Goal: Navigation & Orientation: Find specific page/section

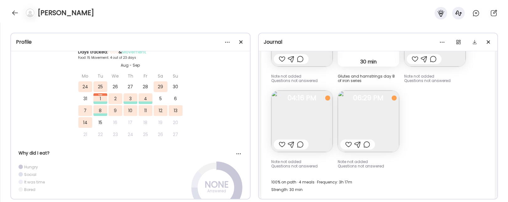
scroll to position [3393, 0]
click at [290, 110] on img at bounding box center [301, 121] width 61 height 61
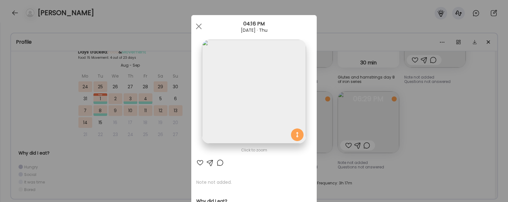
click at [431, 135] on div "Ate Coach Dashboard Wahoo! It’s official Take a moment to set up your Coach Pro…" at bounding box center [254, 101] width 508 height 202
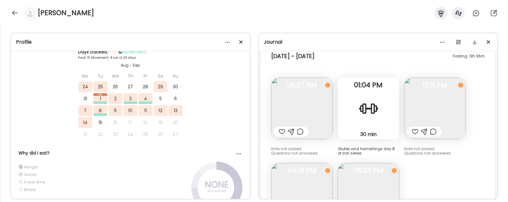
scroll to position [3324, 0]
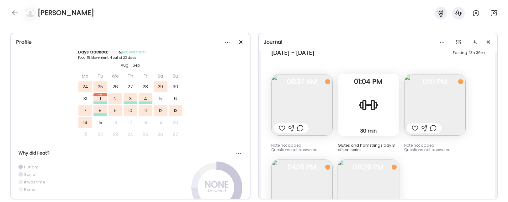
click at [316, 179] on img at bounding box center [301, 189] width 61 height 61
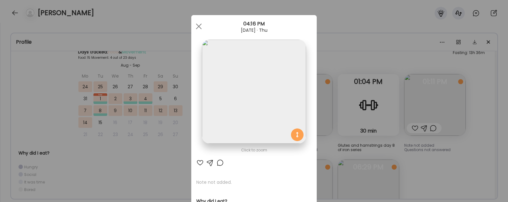
click at [445, 141] on div "Ate Coach Dashboard Wahoo! It’s official Take a moment to set up your Coach Pro…" at bounding box center [254, 101] width 508 height 202
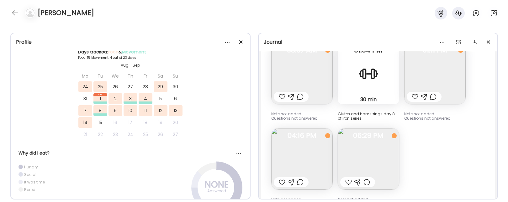
scroll to position [3356, 0]
click at [375, 148] on img at bounding box center [368, 158] width 61 height 61
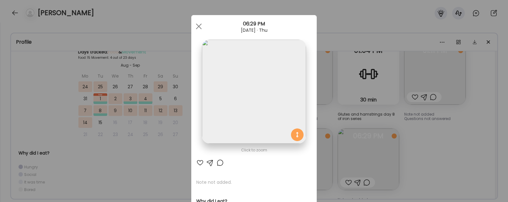
click at [436, 165] on div "Ate Coach Dashboard Wahoo! It’s official Take a moment to set up your Coach Pro…" at bounding box center [254, 101] width 508 height 202
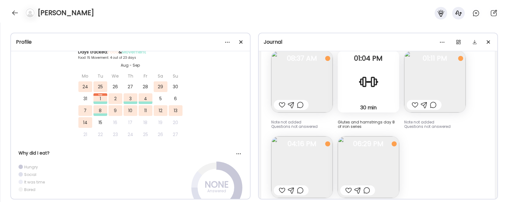
scroll to position [3324, 0]
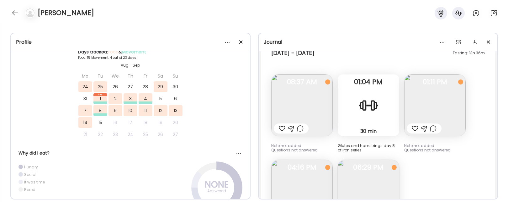
click at [288, 109] on img at bounding box center [301, 104] width 61 height 61
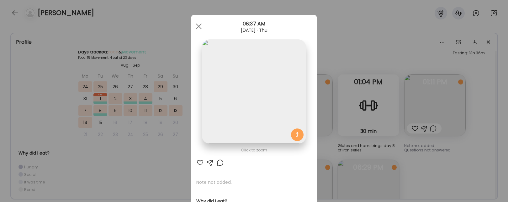
click at [393, 143] on div "Ate Coach Dashboard Wahoo! It’s official Take a moment to set up your Coach Pro…" at bounding box center [254, 101] width 508 height 202
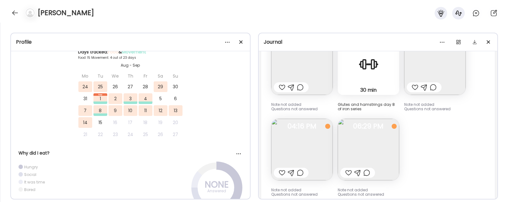
scroll to position [3367, 0]
click at [385, 143] on img at bounding box center [368, 146] width 61 height 61
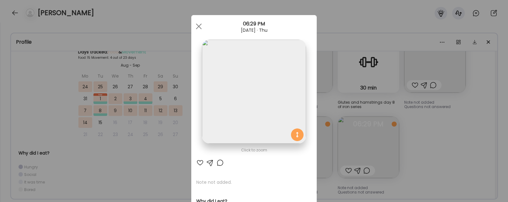
click at [419, 134] on div "Ate Coach Dashboard Wahoo! It’s official Take a moment to set up your Coach Pro…" at bounding box center [254, 101] width 508 height 202
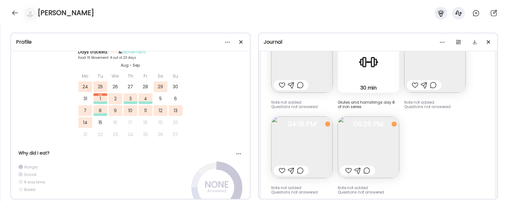
click at [319, 77] on img at bounding box center [301, 61] width 61 height 61
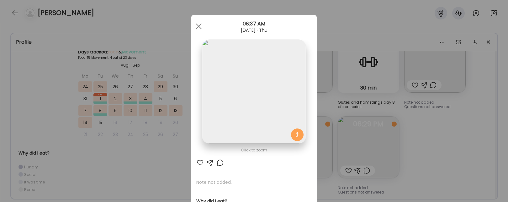
click at [407, 114] on div "Ate Coach Dashboard Wahoo! It’s official Take a moment to set up your Coach Pro…" at bounding box center [254, 101] width 508 height 202
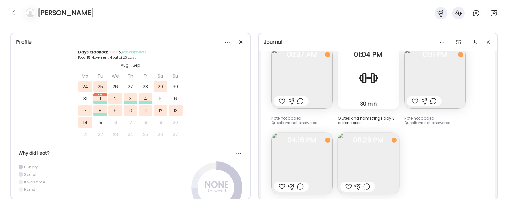
scroll to position [3351, 0]
click at [452, 79] on img at bounding box center [434, 77] width 61 height 61
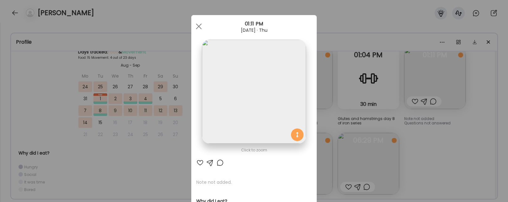
click at [420, 170] on div "Ate Coach Dashboard Wahoo! It’s official Take a moment to set up your Coach Pro…" at bounding box center [254, 101] width 508 height 202
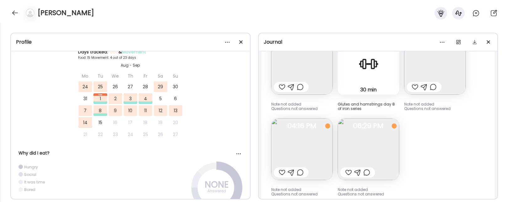
scroll to position [3367, 0]
click at [356, 144] on img at bounding box center [368, 147] width 61 height 61
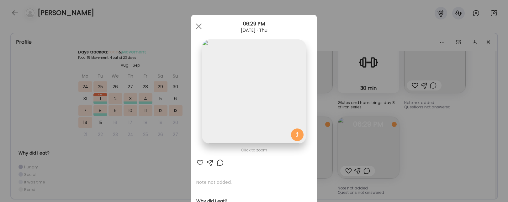
click at [456, 124] on div "Ate Coach Dashboard Wahoo! It’s official Take a moment to set up your Coach Pro…" at bounding box center [254, 101] width 508 height 202
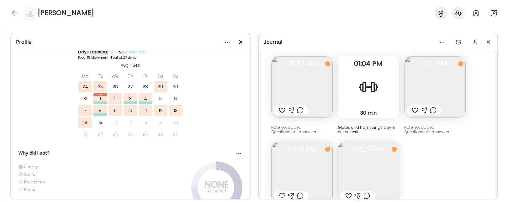
scroll to position [3382, 0]
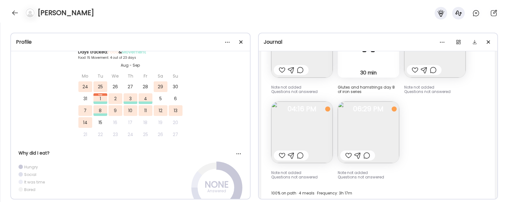
click at [385, 134] on img at bounding box center [368, 131] width 61 height 61
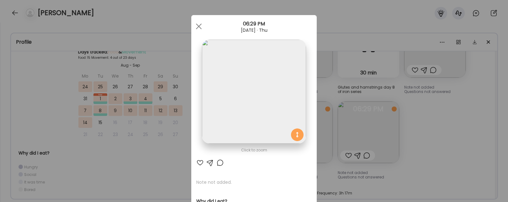
click at [408, 166] on div "Ate Coach Dashboard Wahoo! It’s official Take a moment to set up your Coach Pro…" at bounding box center [254, 101] width 508 height 202
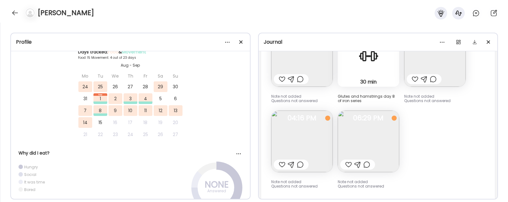
scroll to position [3360, 0]
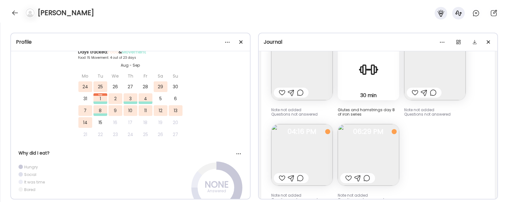
click at [391, 172] on img at bounding box center [368, 154] width 61 height 61
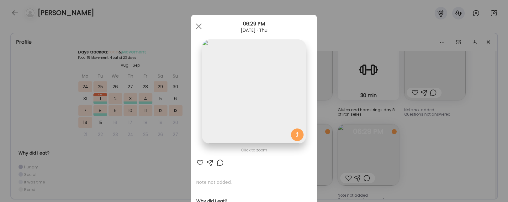
click at [450, 99] on div "Ate Coach Dashboard Wahoo! It’s official Take a moment to set up your Coach Pro…" at bounding box center [254, 101] width 508 height 202
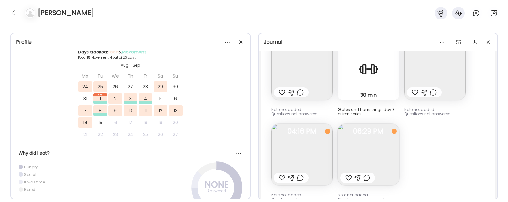
scroll to position [3364, 0]
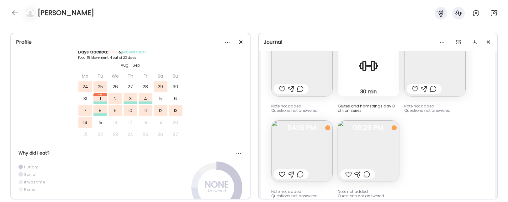
click at [379, 147] on img at bounding box center [368, 150] width 61 height 61
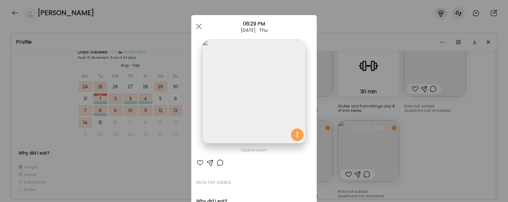
click at [379, 130] on div "Ate Coach Dashboard Wahoo! It’s official Take a moment to set up your Coach Pro…" at bounding box center [254, 101] width 508 height 202
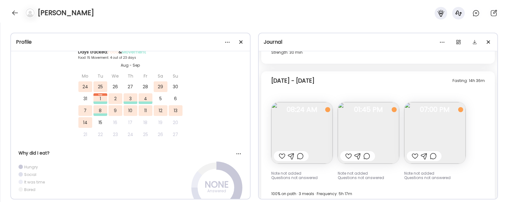
scroll to position [3155, 0]
